Goal: Task Accomplishment & Management: Manage account settings

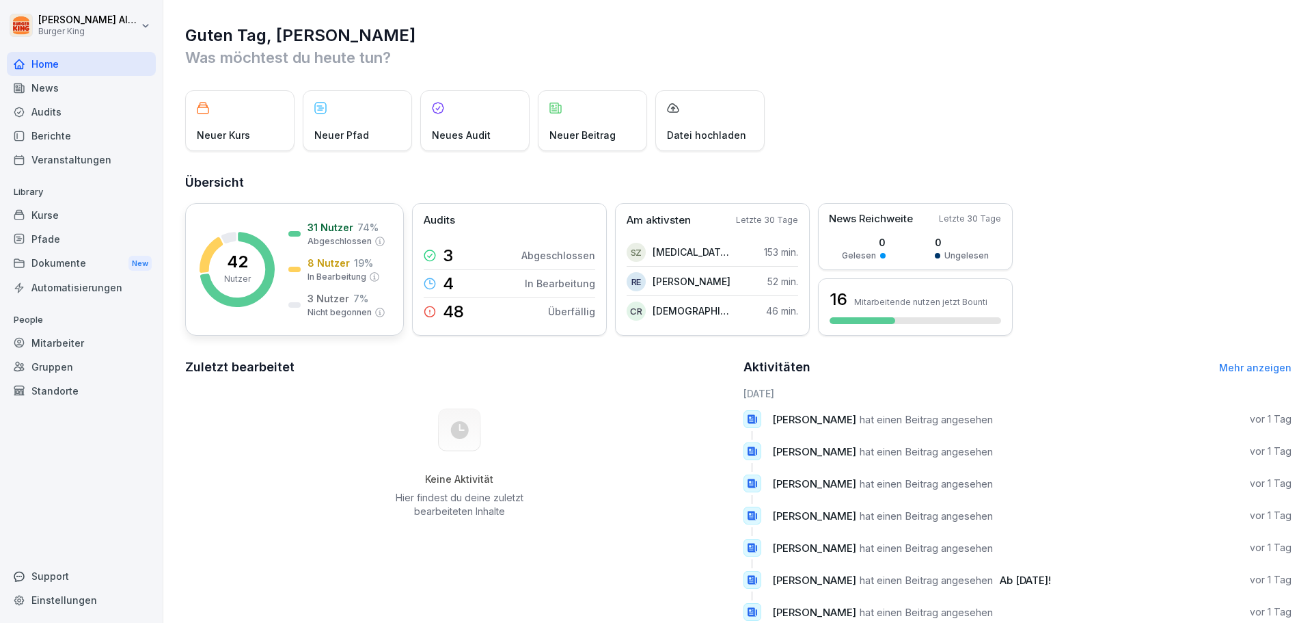
click at [247, 268] on p "42" at bounding box center [237, 262] width 21 height 16
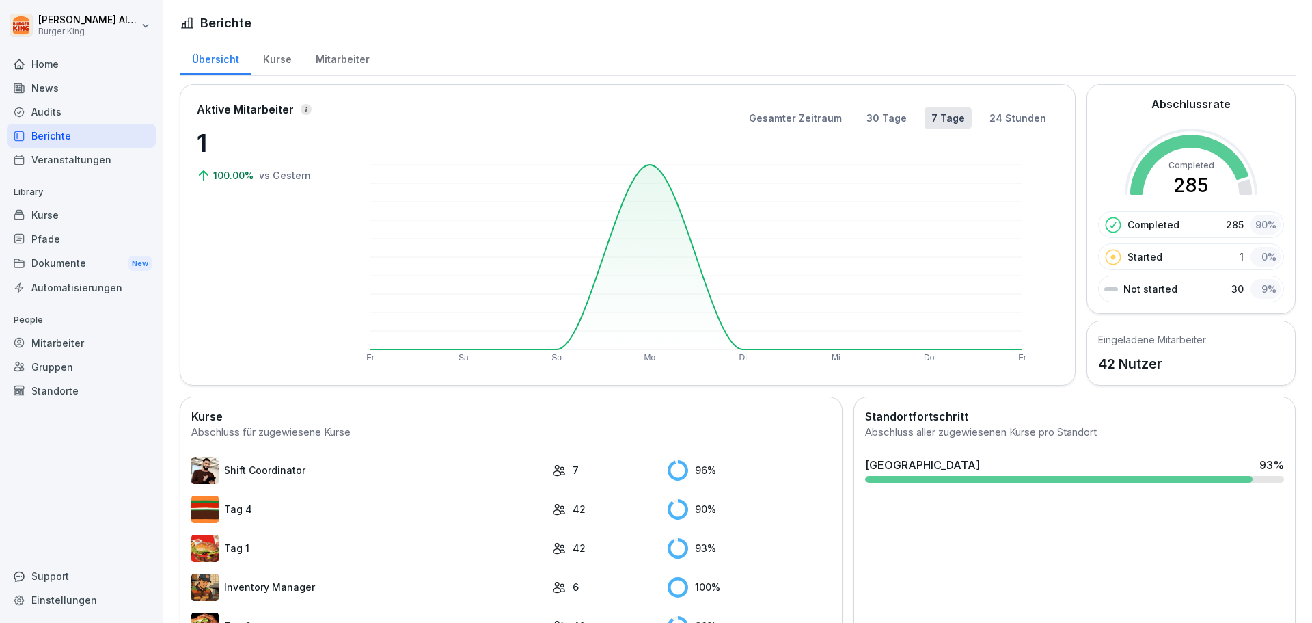
scroll to position [212, 0]
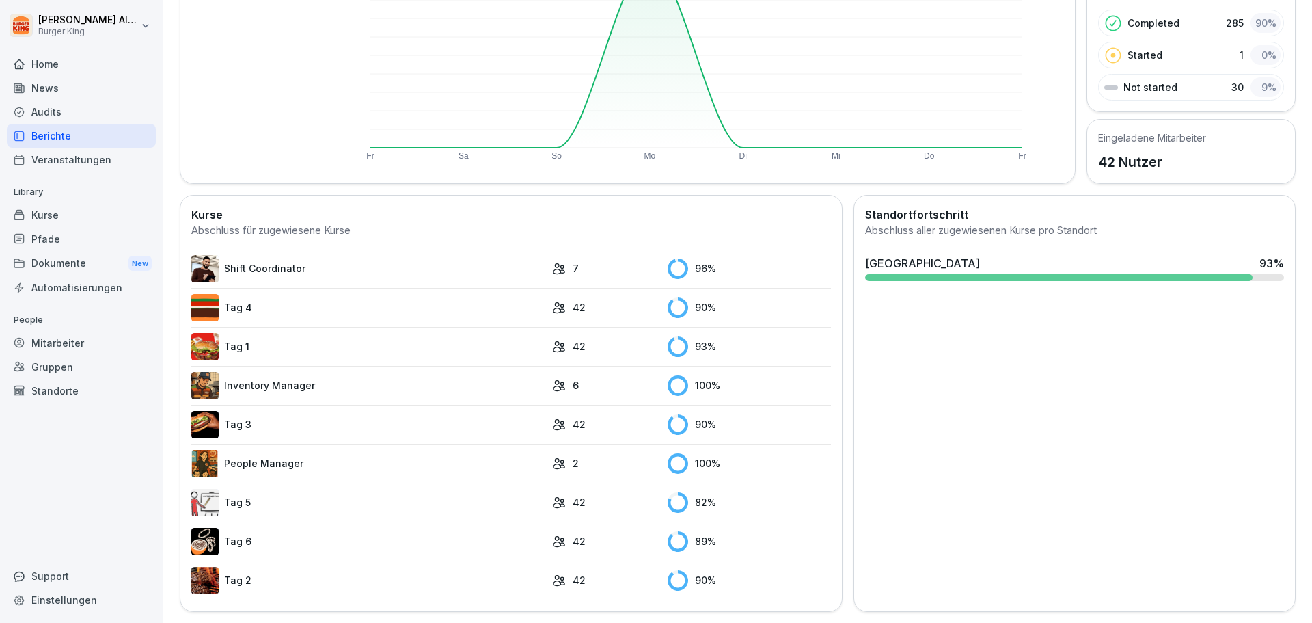
click at [208, 262] on img at bounding box center [204, 268] width 27 height 27
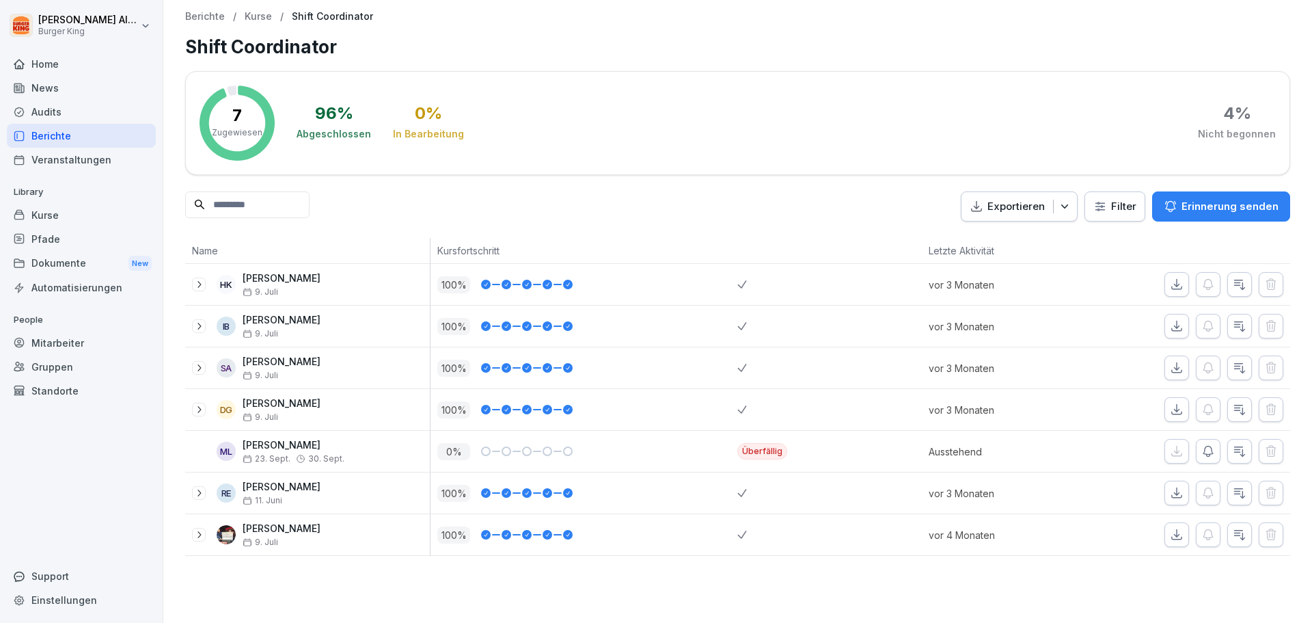
click at [56, 136] on div "Berichte" at bounding box center [81, 136] width 149 height 24
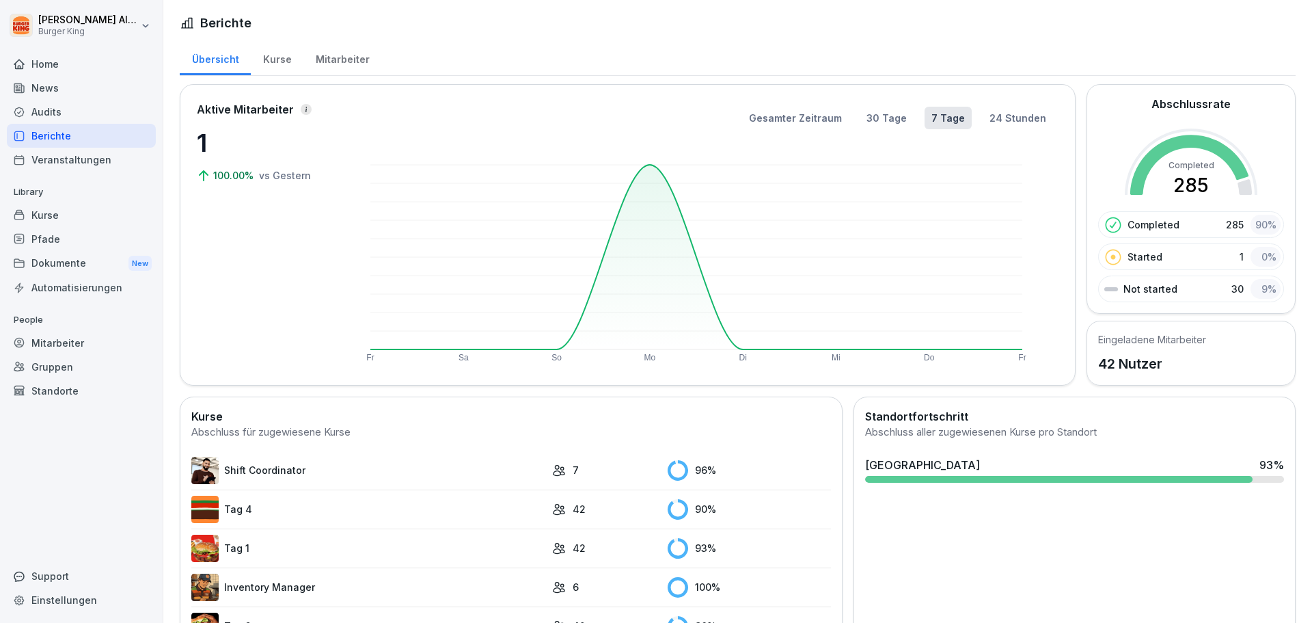
click at [55, 353] on div "Mitarbeiter" at bounding box center [81, 343] width 149 height 24
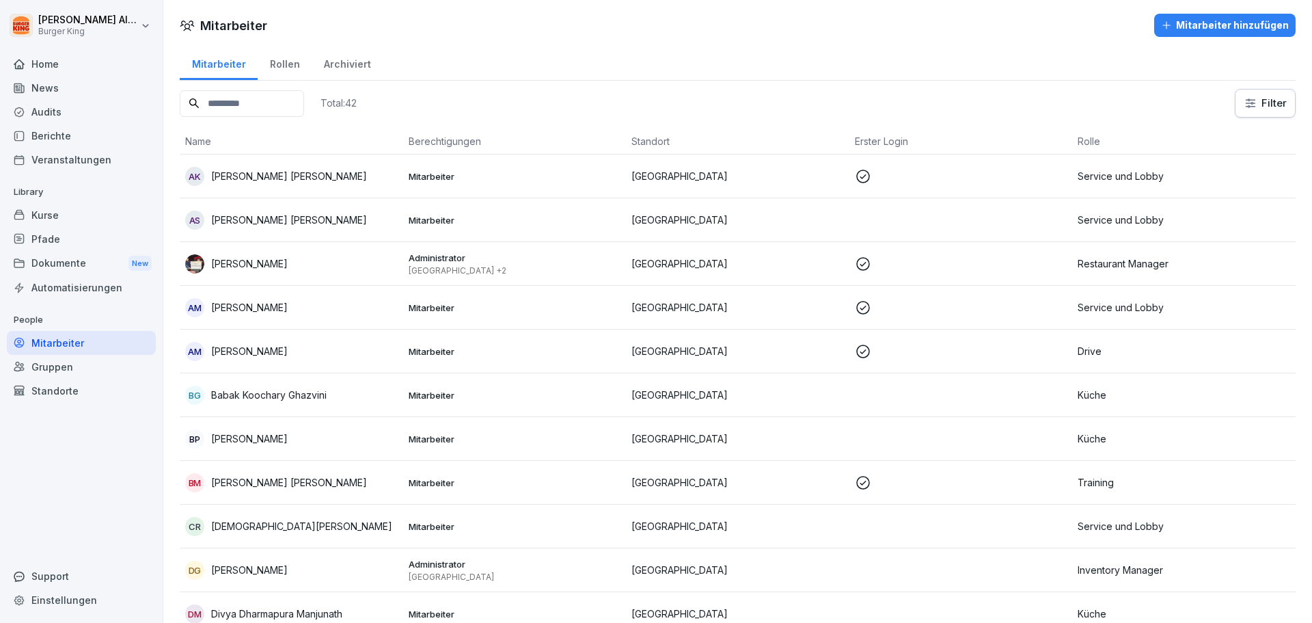
click at [284, 102] on input at bounding box center [242, 103] width 124 height 27
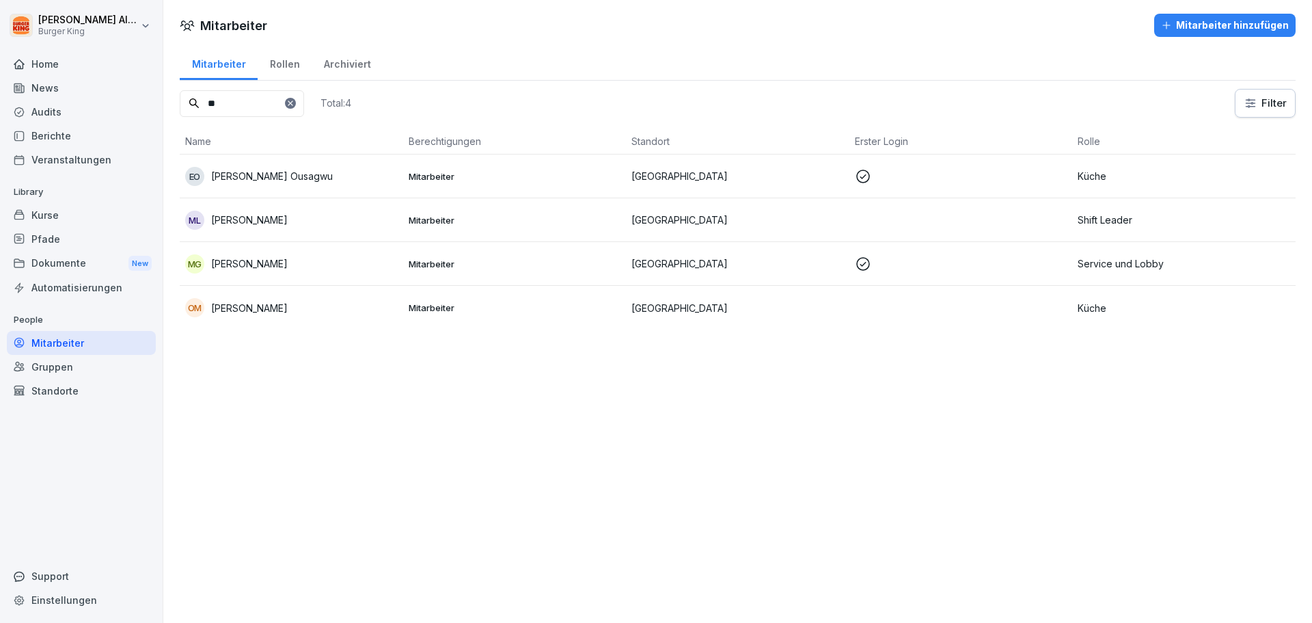
type input "**"
click at [240, 222] on p "[PERSON_NAME]" at bounding box center [249, 220] width 77 height 14
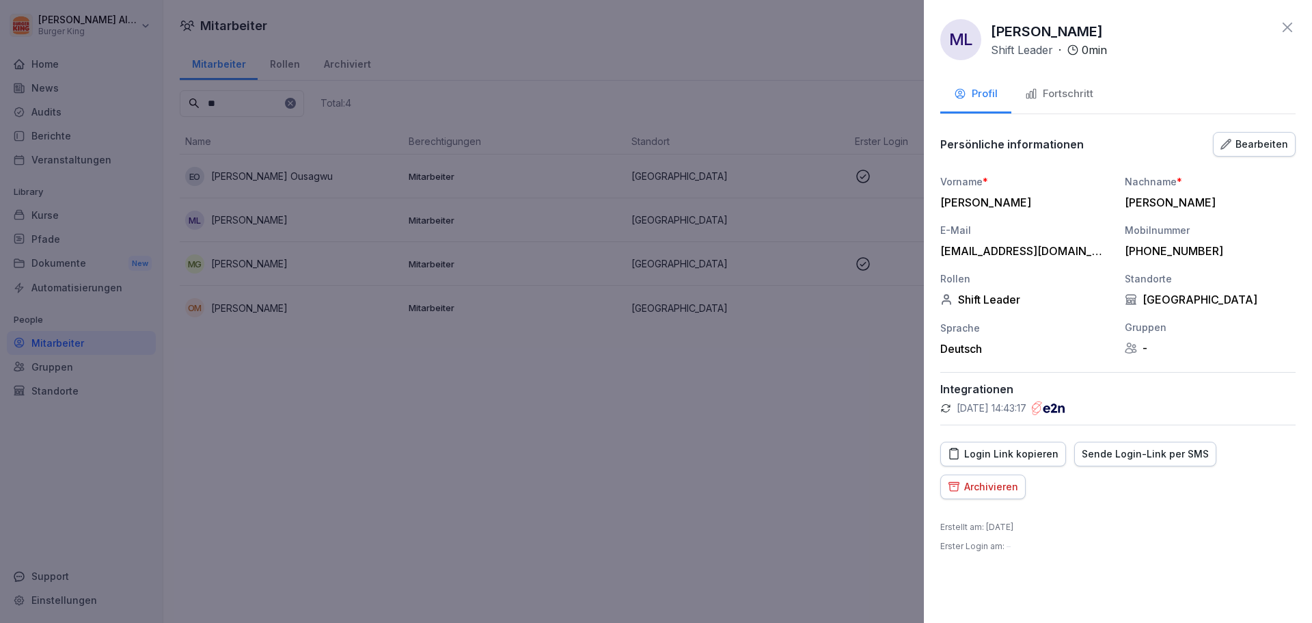
click at [1108, 459] on div "Sende Login-Link per SMS" at bounding box center [1145, 453] width 127 height 15
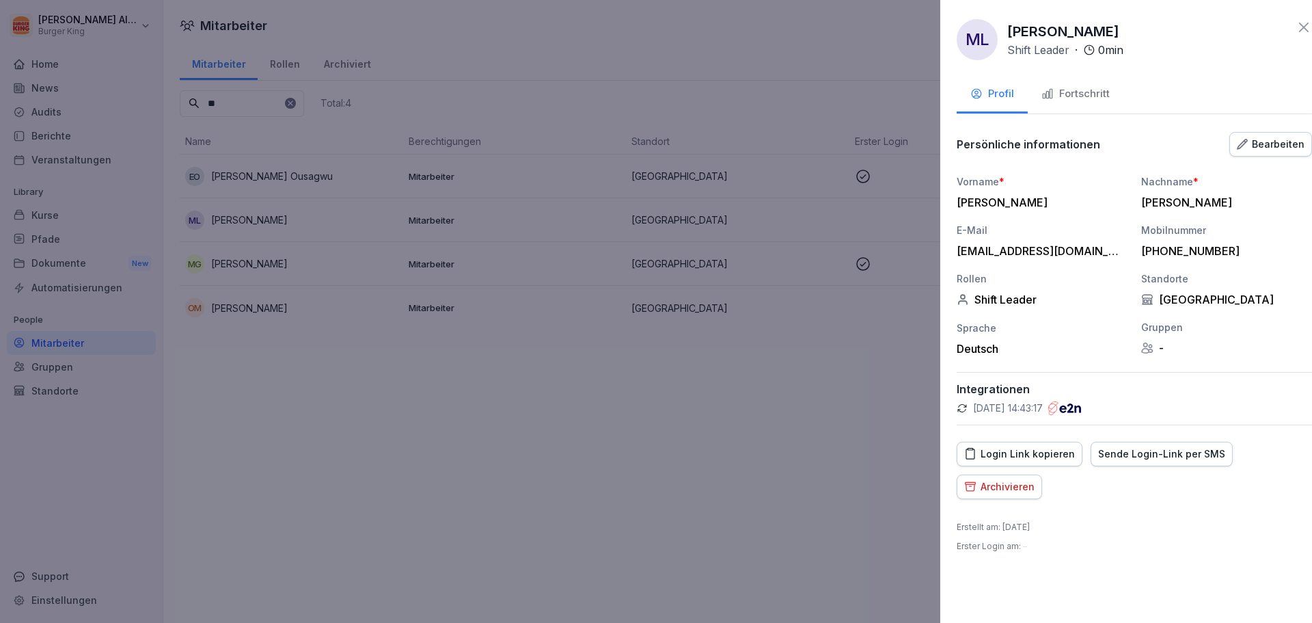
click at [806, 512] on div at bounding box center [656, 311] width 1312 height 623
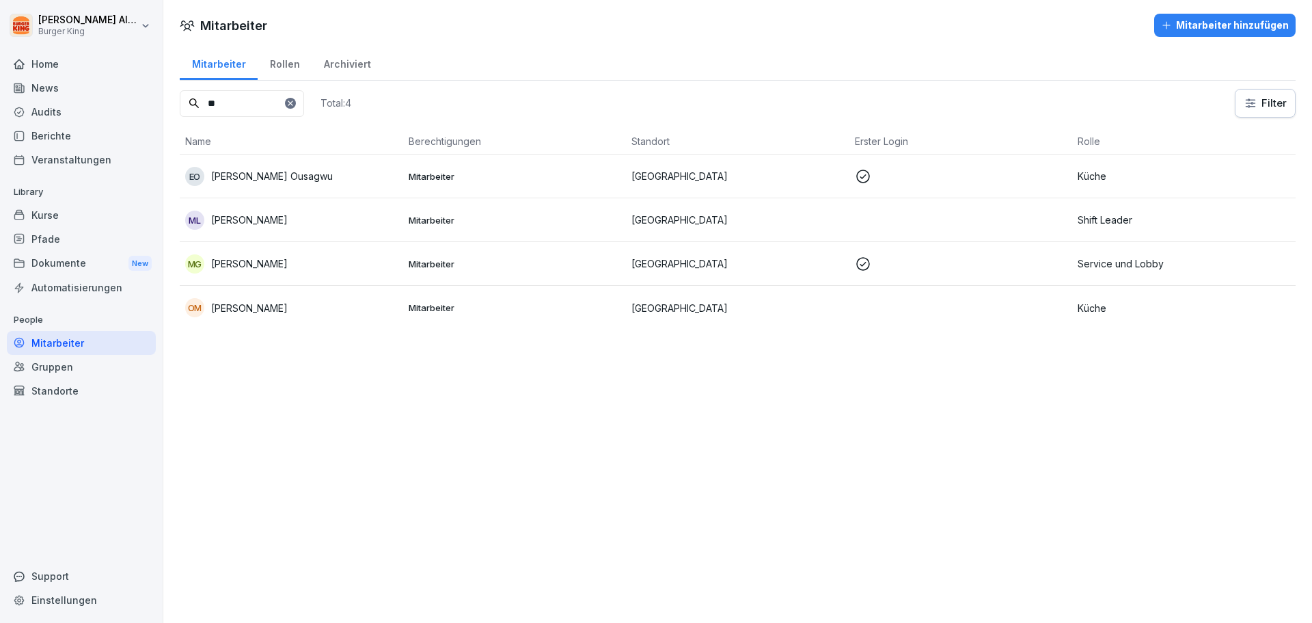
click at [63, 64] on div "Home" at bounding box center [81, 64] width 149 height 24
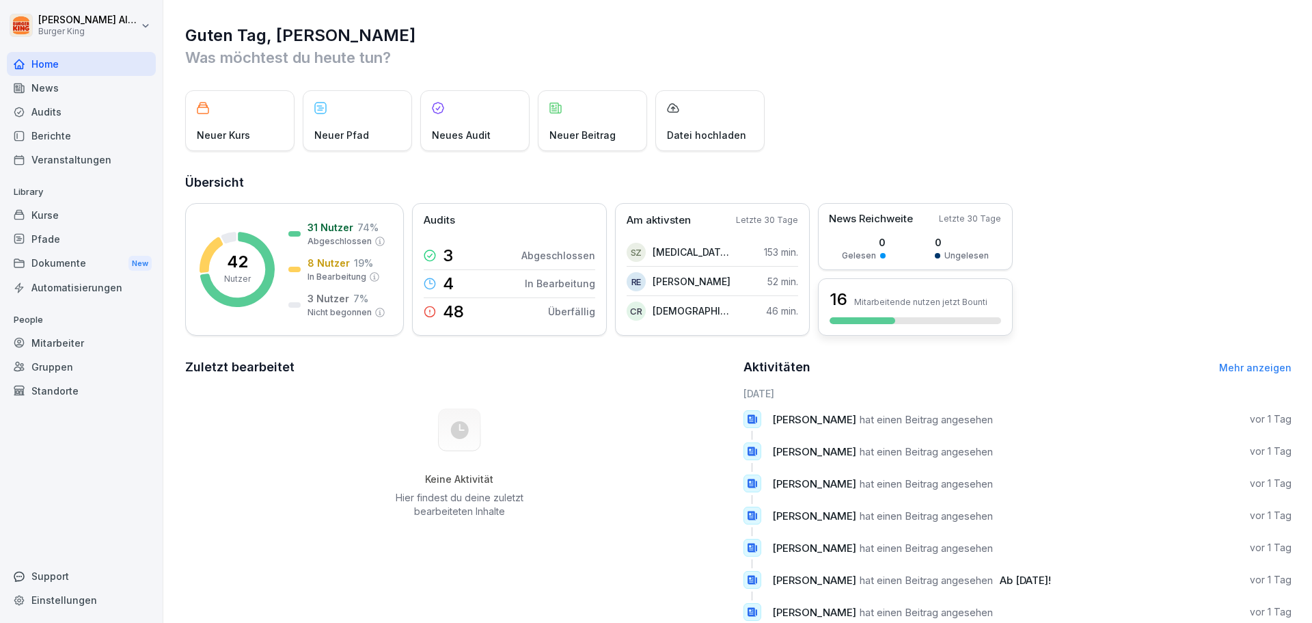
click at [932, 308] on div "16 Mitarbeitende nutzen jetzt Bounti" at bounding box center [916, 299] width 172 height 23
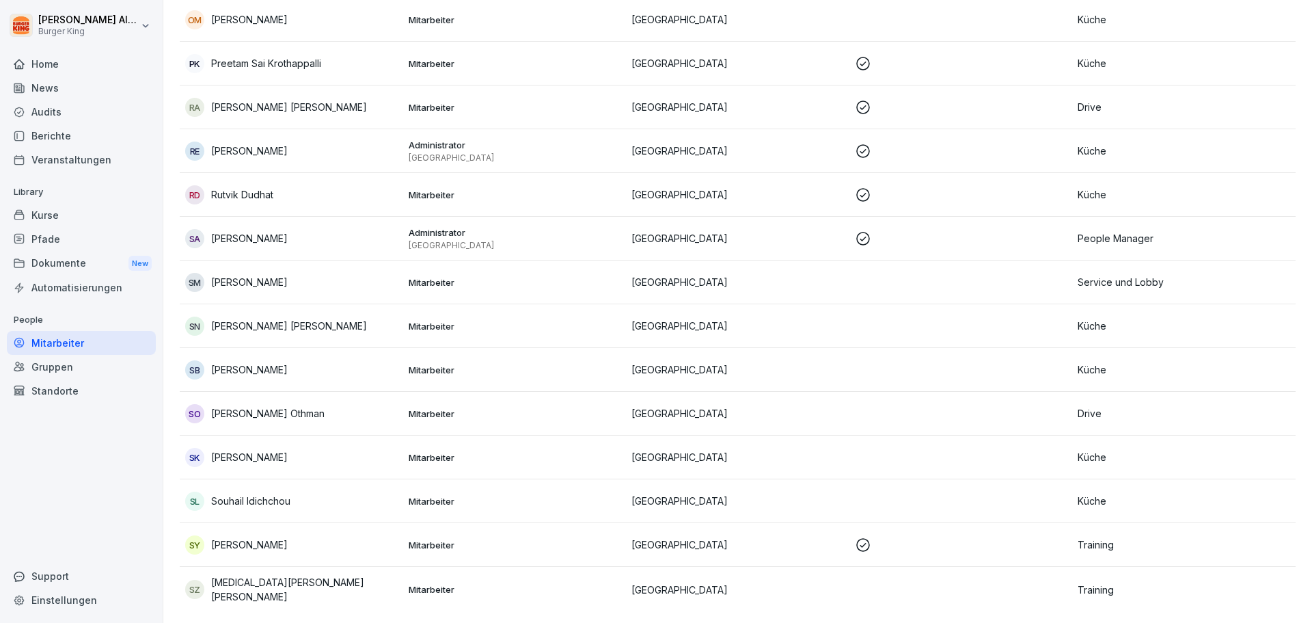
scroll to position [1390, 0]
click at [809, 537] on p "[GEOGRAPHIC_DATA]" at bounding box center [738, 544] width 213 height 14
